Goal: Check status: Check status

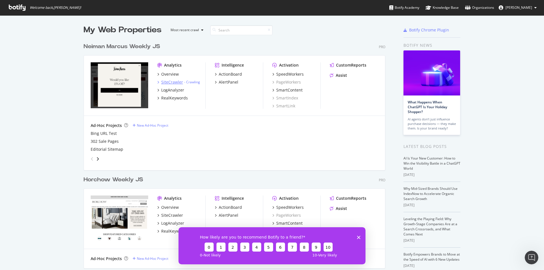
click at [172, 81] on div "SiteCrawler" at bounding box center [172, 82] width 22 height 6
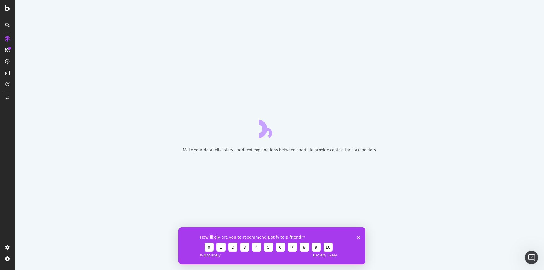
click at [359, 235] on icon "Close survey" at bounding box center [358, 236] width 3 height 3
